Goal: Use online tool/utility: Utilize a website feature to perform a specific function

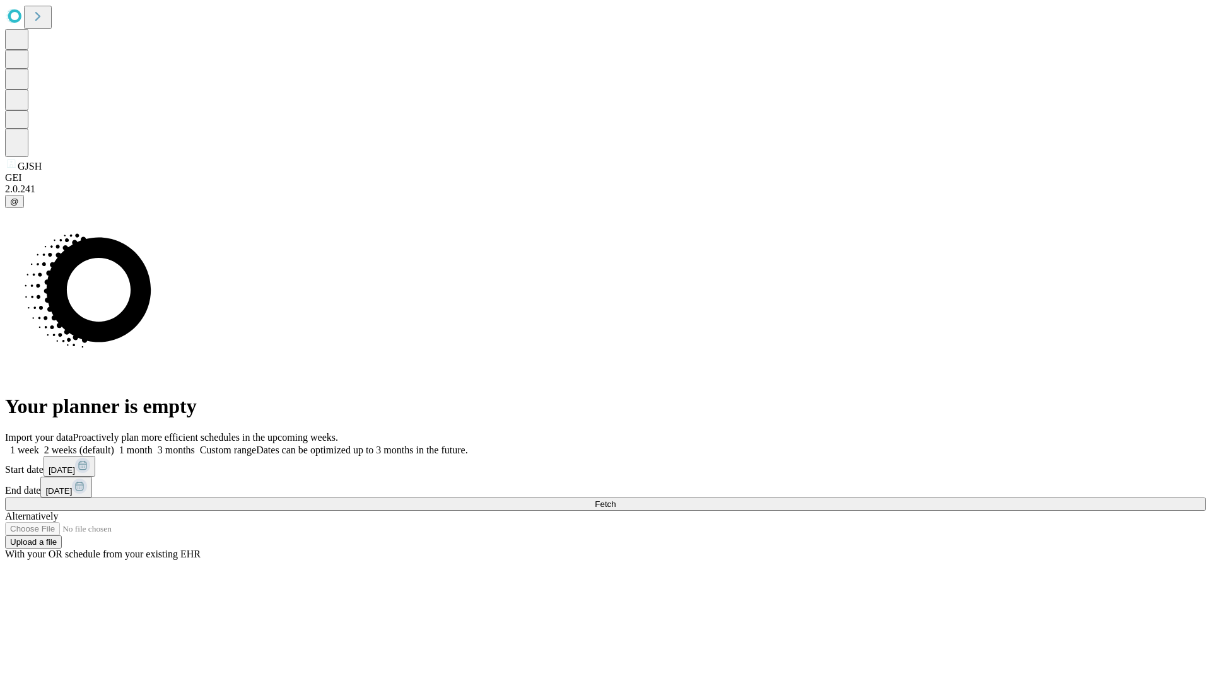
click at [616, 500] on span "Fetch" at bounding box center [605, 504] width 21 height 9
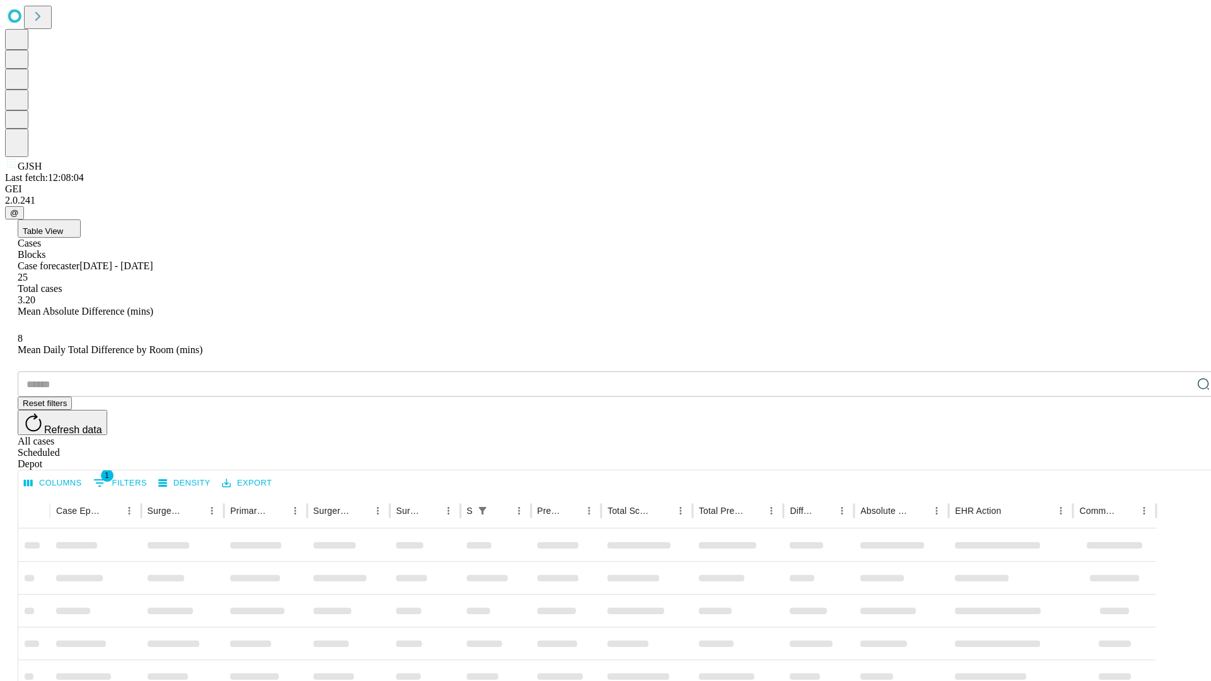
click at [63, 227] on span "Table View" at bounding box center [43, 231] width 40 height 9
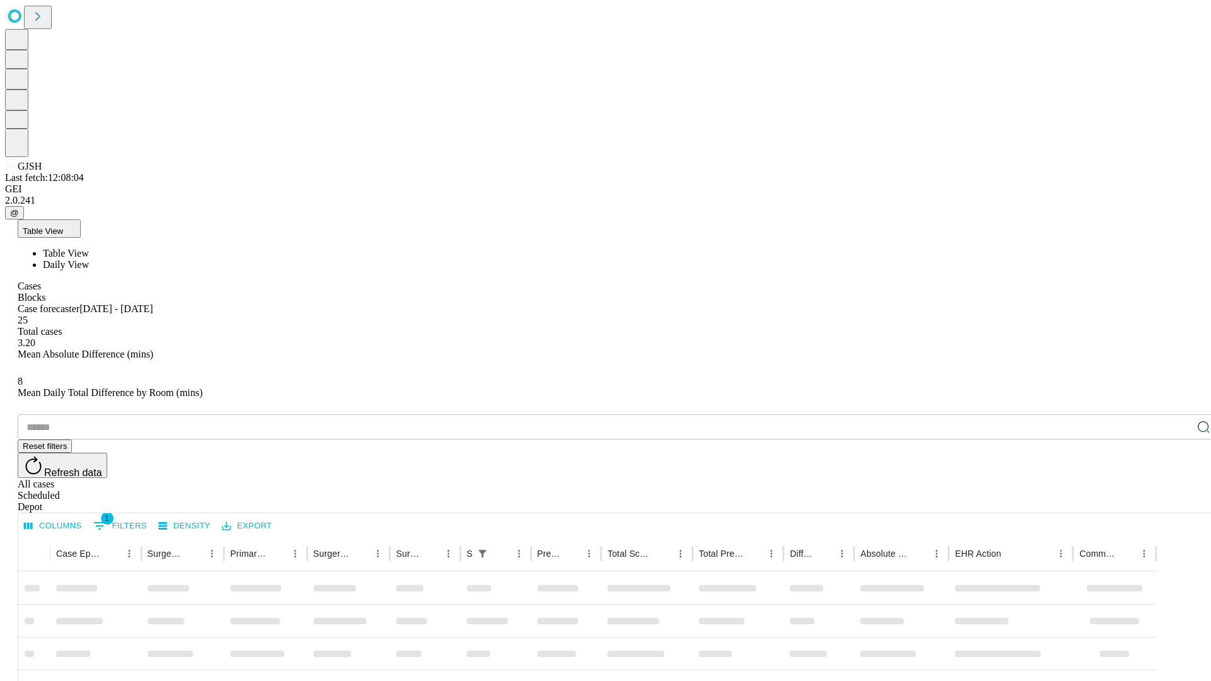
click at [89, 259] on span "Daily View" at bounding box center [66, 264] width 46 height 11
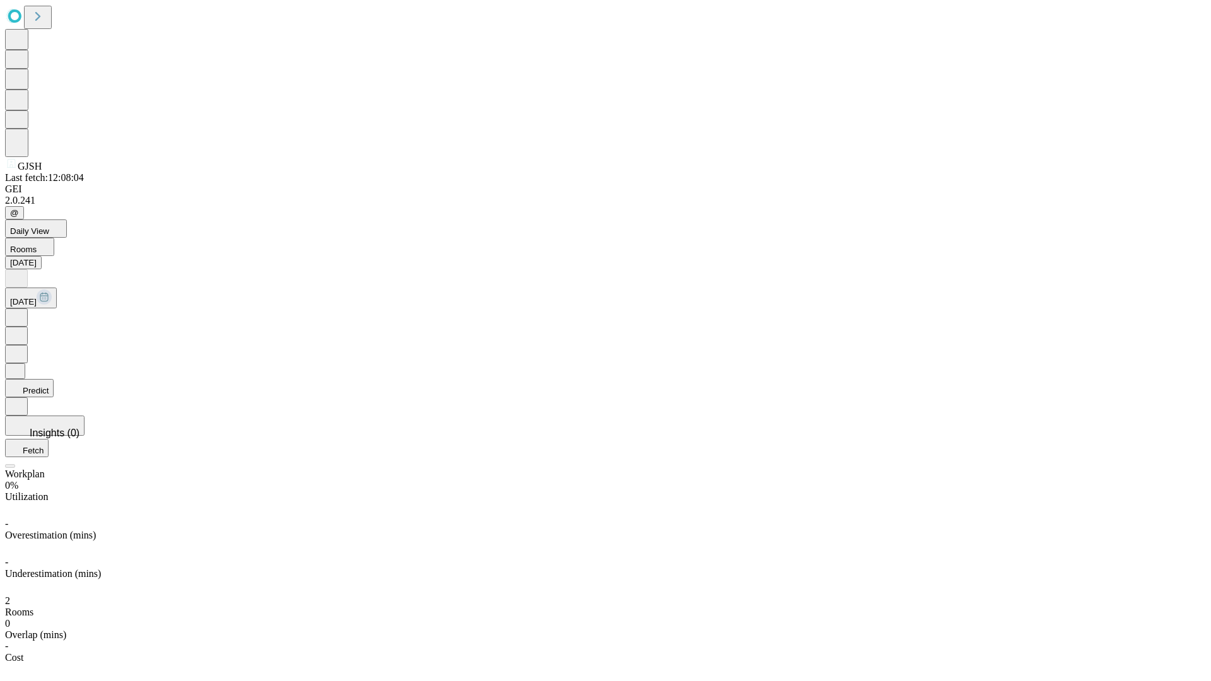
click at [54, 379] on button "Predict" at bounding box center [29, 388] width 49 height 18
